Goal: Information Seeking & Learning: Find specific fact

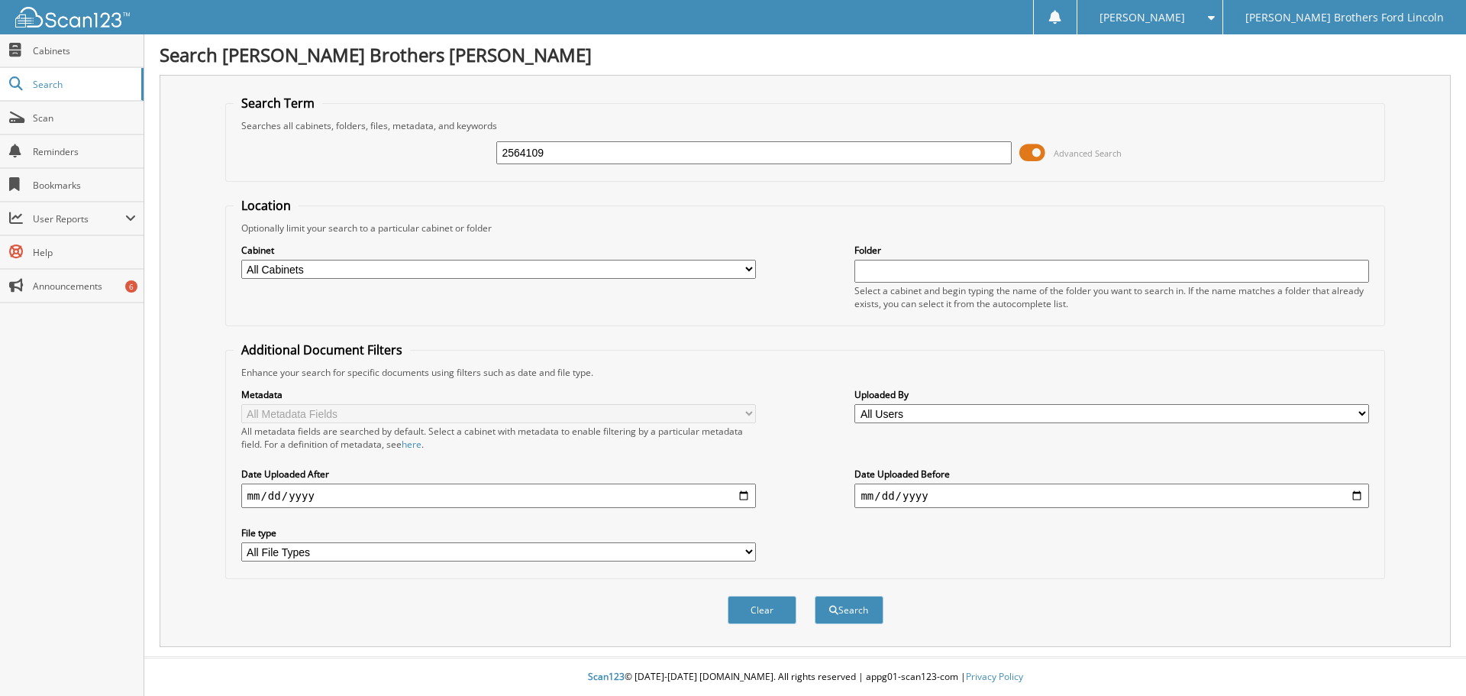
type input "2564109"
click at [815, 596] on button "Search" at bounding box center [849, 610] width 69 height 28
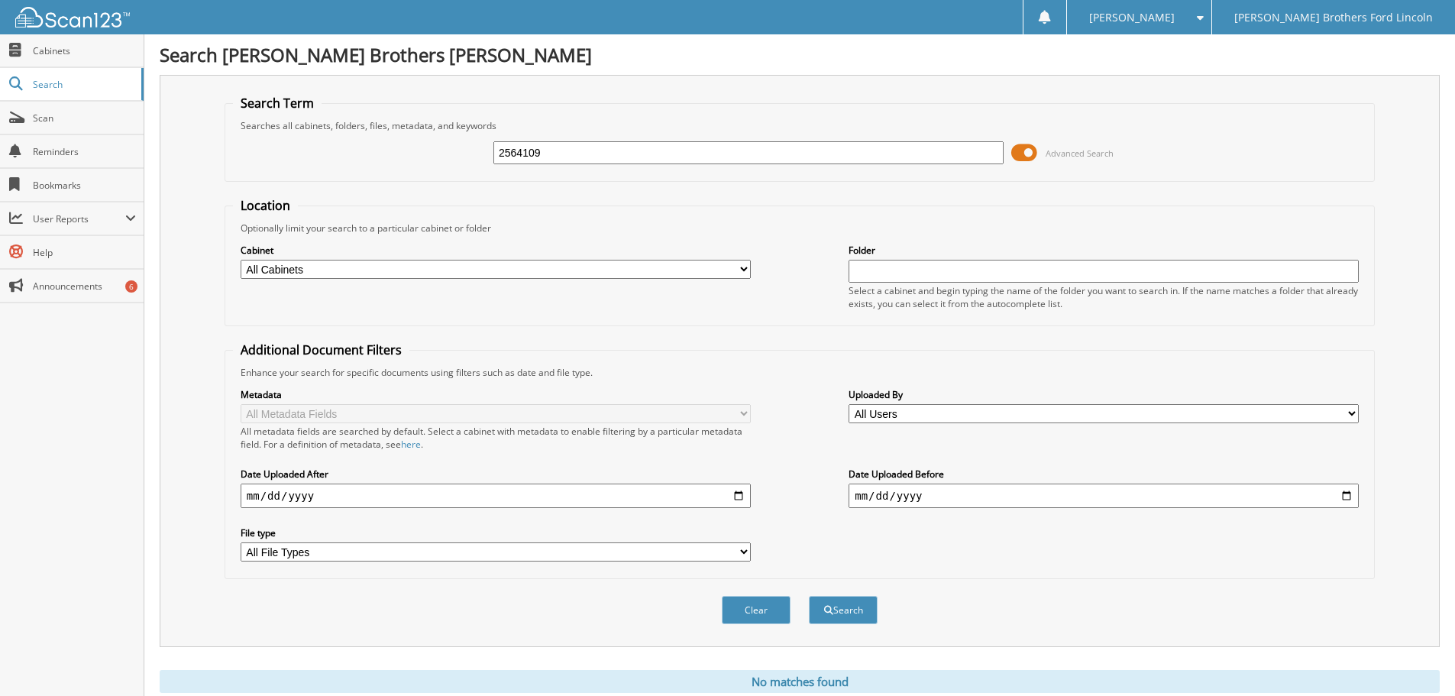
click at [1027, 152] on span at bounding box center [1024, 152] width 26 height 23
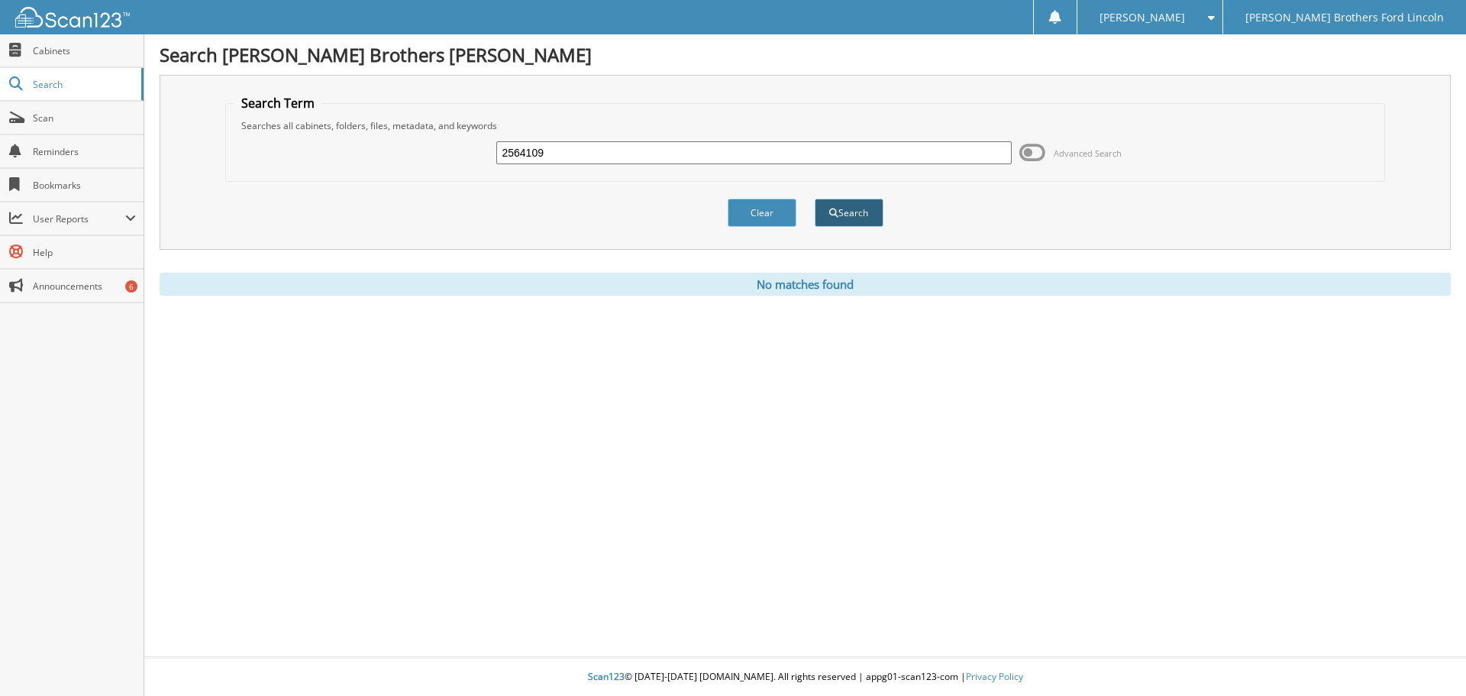
click at [848, 217] on button "Search" at bounding box center [849, 213] width 69 height 28
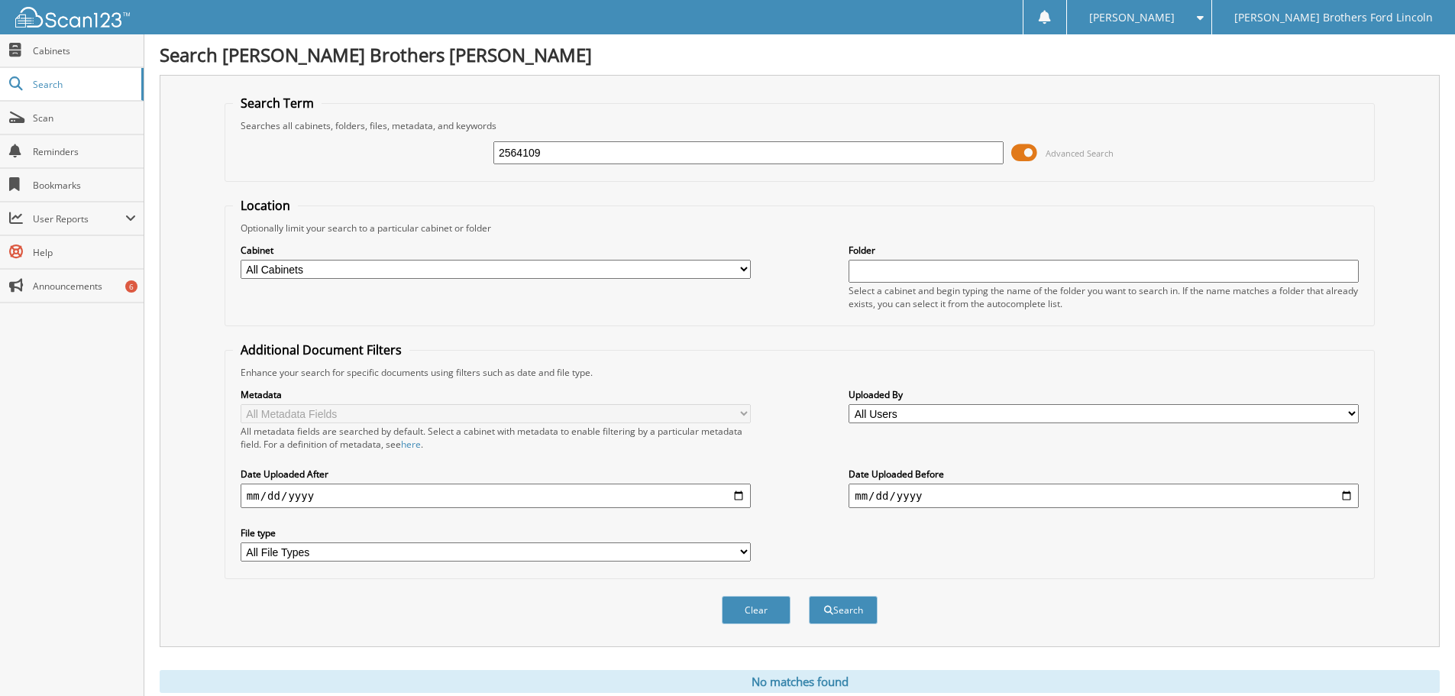
click at [564, 150] on input "2564109" at bounding box center [748, 152] width 510 height 23
click at [509, 147] on input "text" at bounding box center [748, 152] width 510 height 23
paste input "1LNHL9FTXAG603123"
type input "1LNHL9FTXAG603123"
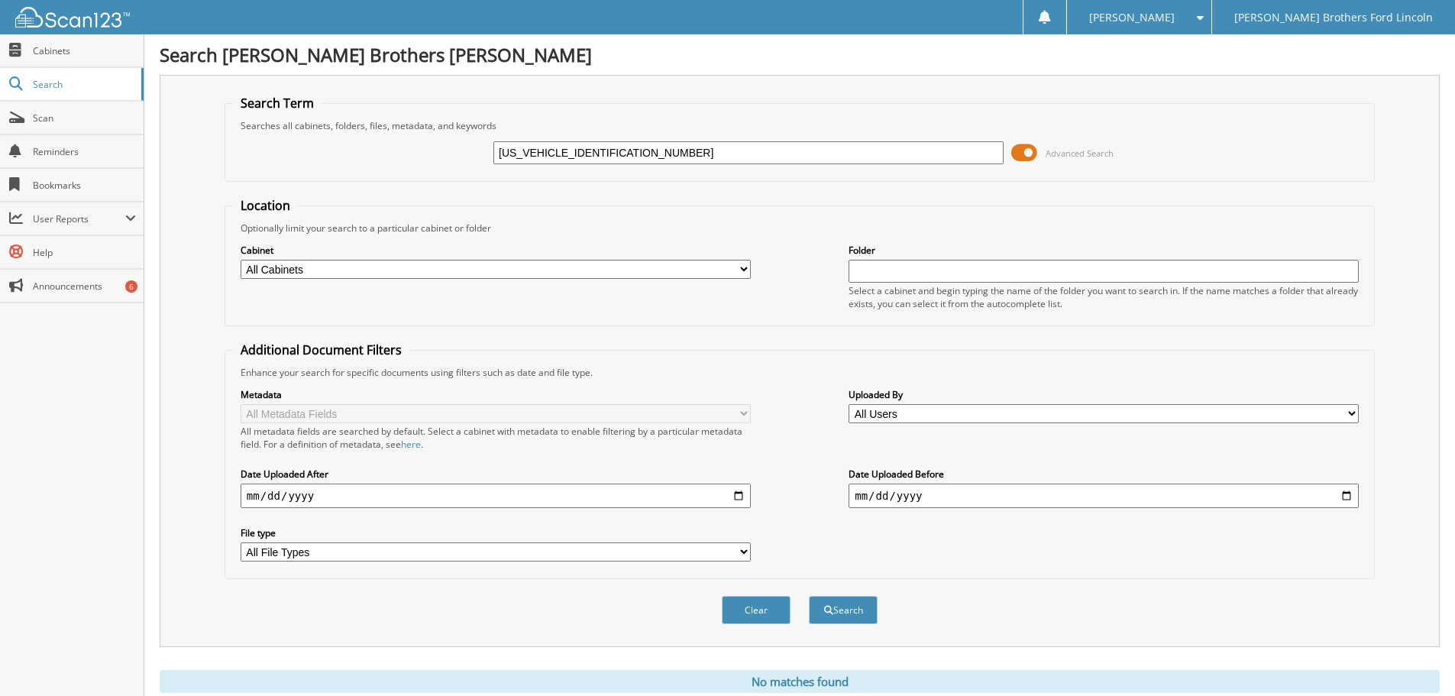
click at [809, 596] on button "Search" at bounding box center [843, 610] width 69 height 28
click at [770, 610] on button "Clear" at bounding box center [756, 610] width 69 height 28
